Goal: Find specific page/section: Find specific page/section

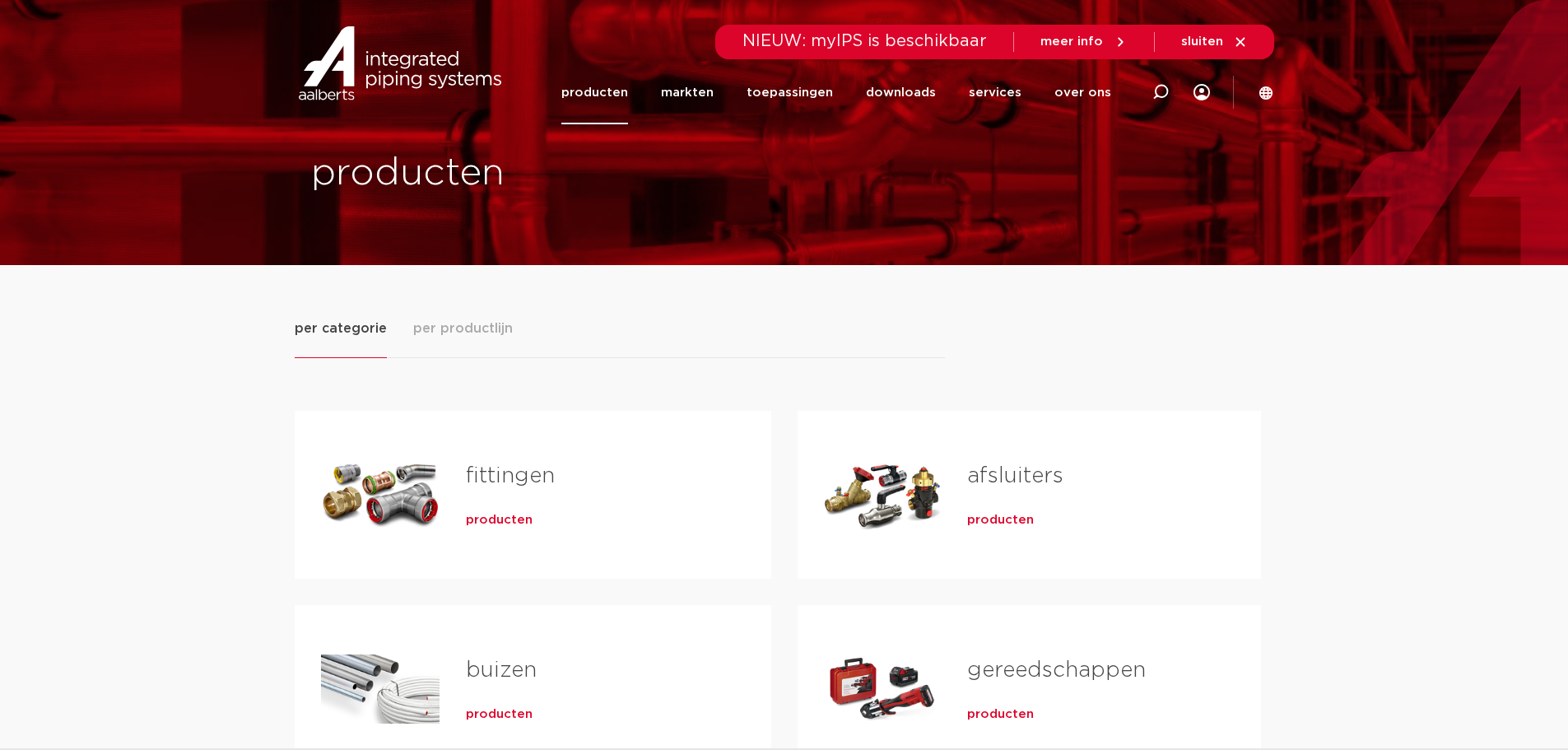
click at [1159, 94] on icon at bounding box center [1161, 92] width 17 height 17
paste input "0410124"
type input "0410124"
click button "Zoeken" at bounding box center [0, 0] width 0 height 0
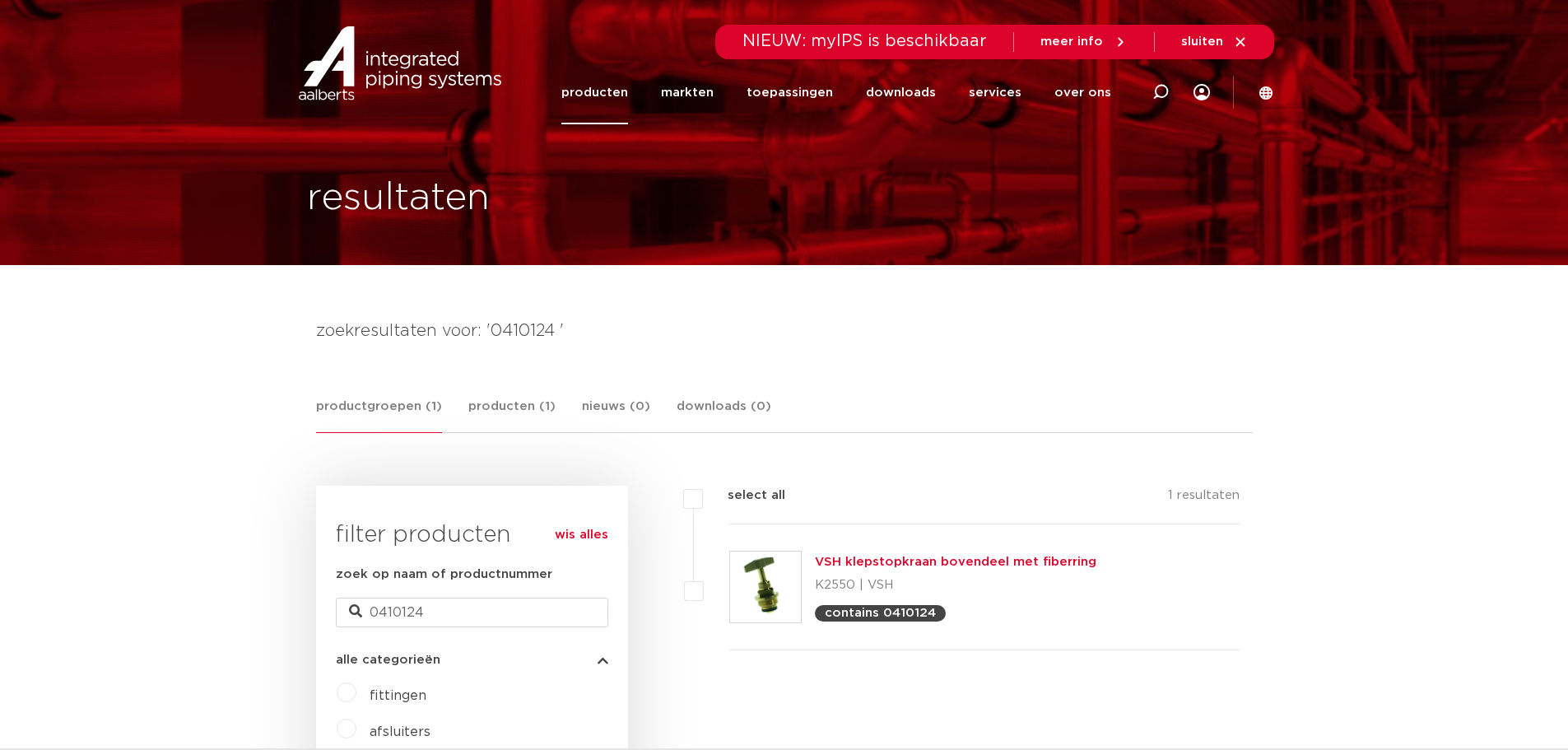
click at [981, 560] on link "VSH klepstopkraan bovendeel met fiberring" at bounding box center [955, 562] width 281 height 12
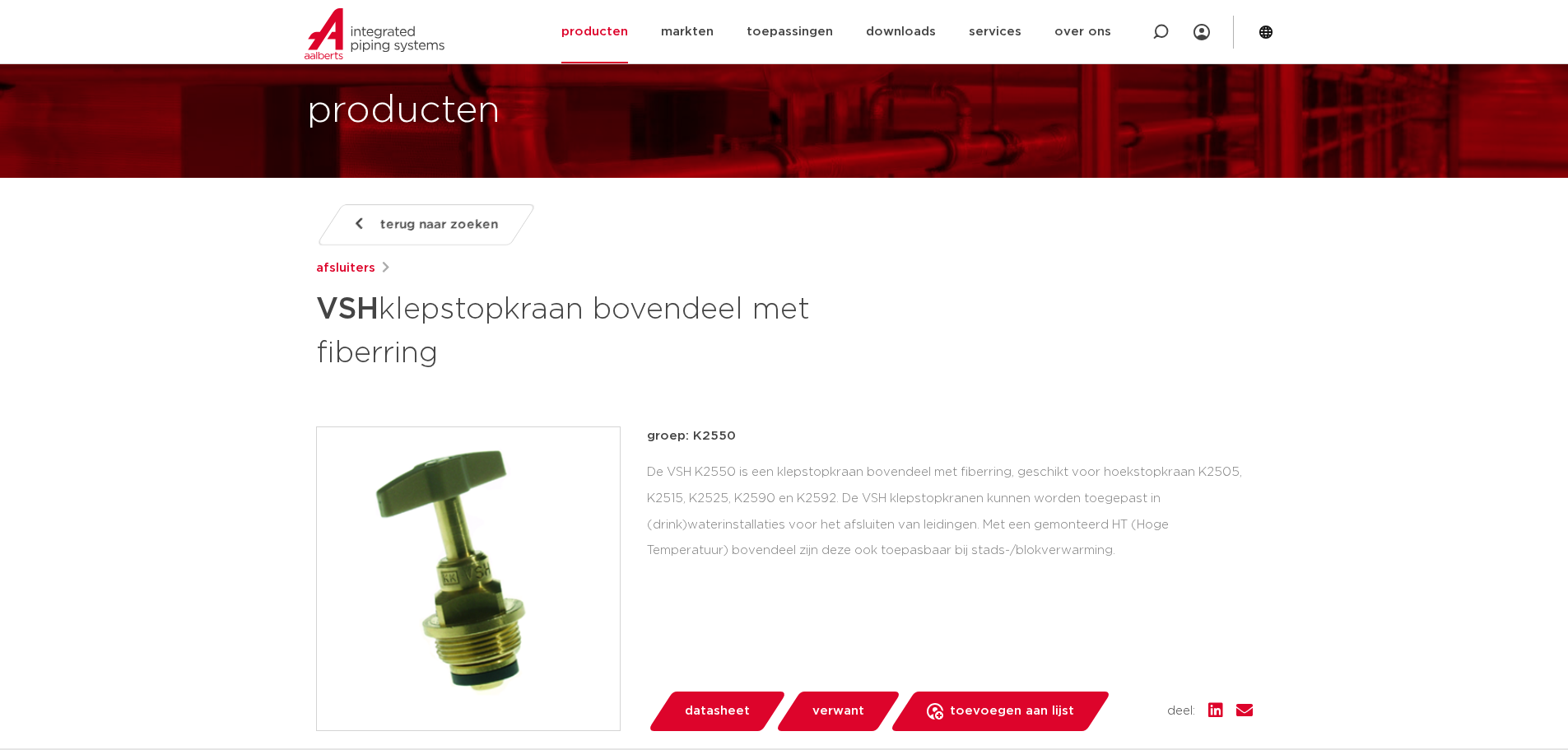
scroll to position [82, 0]
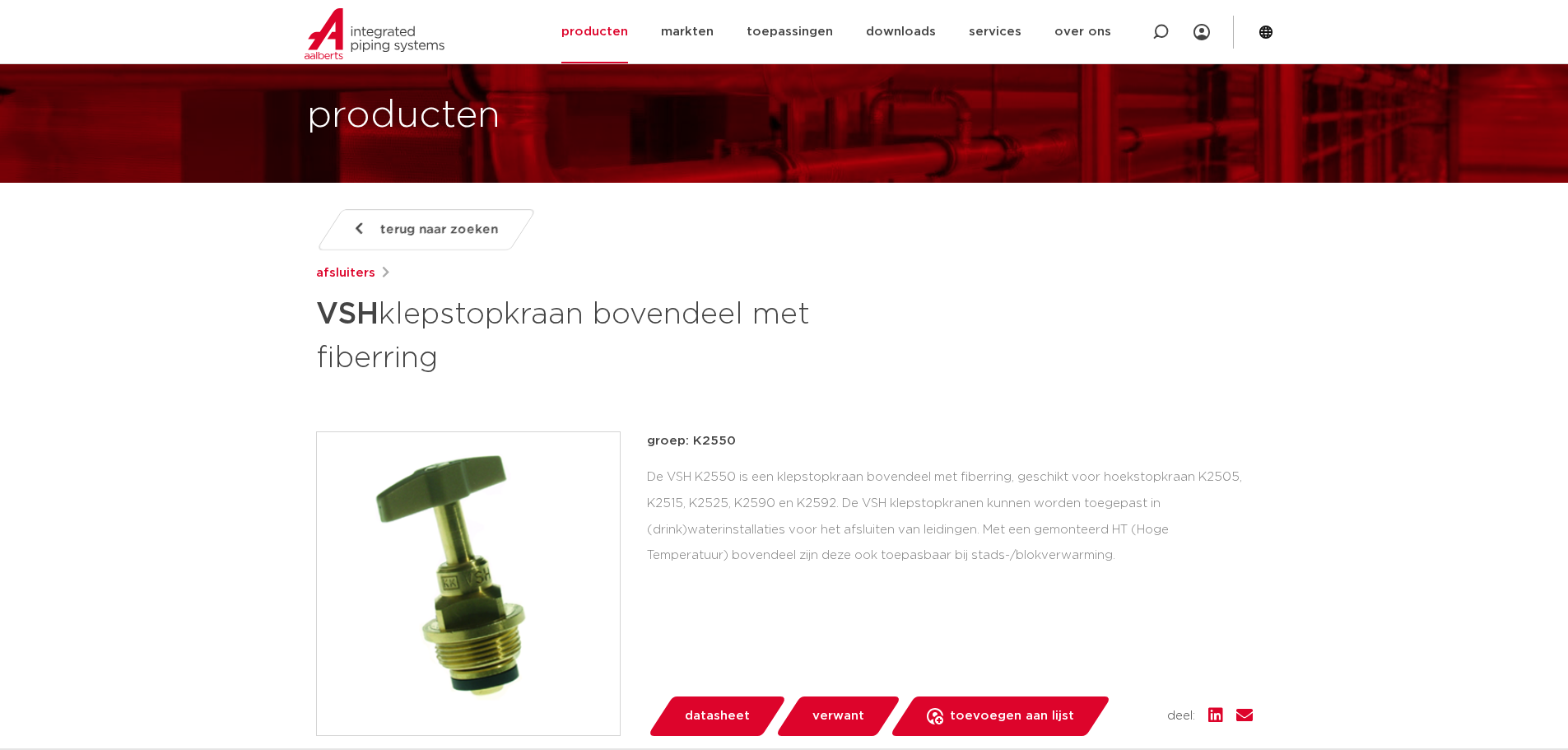
drag, startPoint x: 442, startPoint y: 363, endPoint x: 320, endPoint y: 315, distance: 131.1
click at [320, 315] on h1 "VSH klepstopkraan bovendeel met fiberring" at bounding box center [625, 334] width 618 height 89
